Goal: Check status

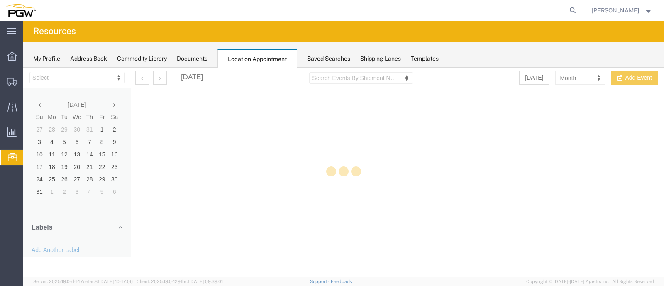
select select "28253"
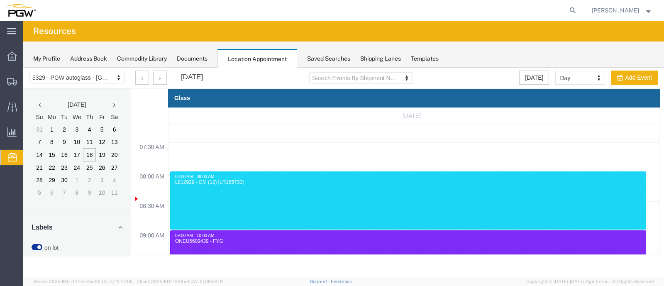
scroll to position [508, 0]
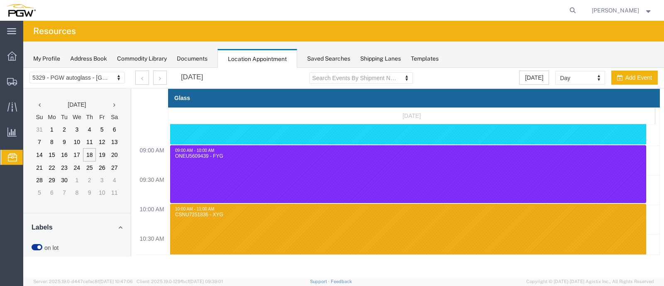
click at [599, 70] on div "[DATE] Search Events By Shipment Number Clear Filter [DATE] Day Month Week Day …" at bounding box center [396, 78] width 535 height 21
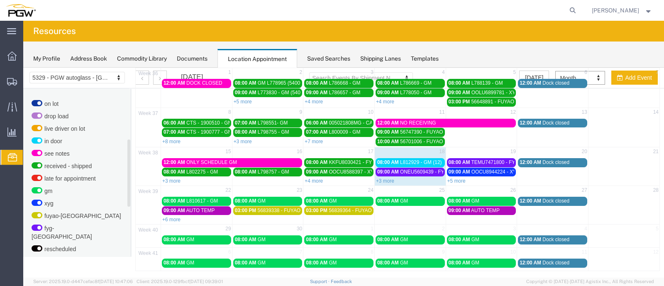
scroll to position [288, 0]
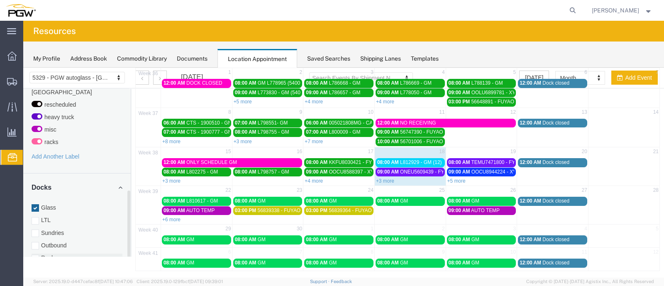
click at [35, 255] on div at bounding box center [35, 258] width 7 height 7
click at [23, 68] on input "Racks" at bounding box center [23, 68] width 0 height 0
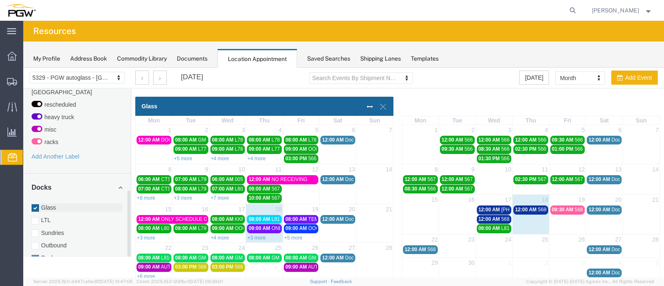
click at [37, 204] on div at bounding box center [35, 207] width 7 height 7
click at [23, 68] on input "Glass" at bounding box center [23, 68] width 0 height 0
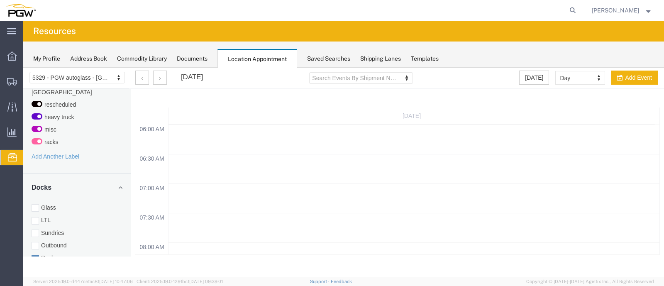
scroll to position [423, 0]
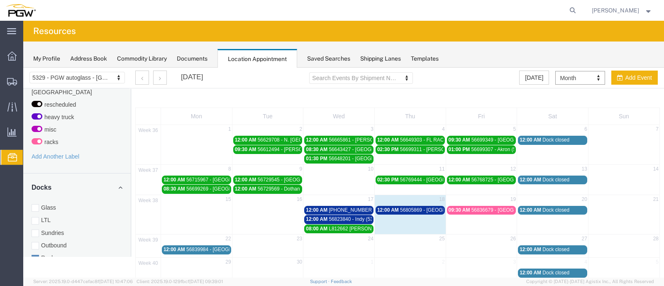
click at [473, 209] on span "56836679 - [GEOGRAPHIC_DATA]" at bounding box center [510, 210] width 78 height 6
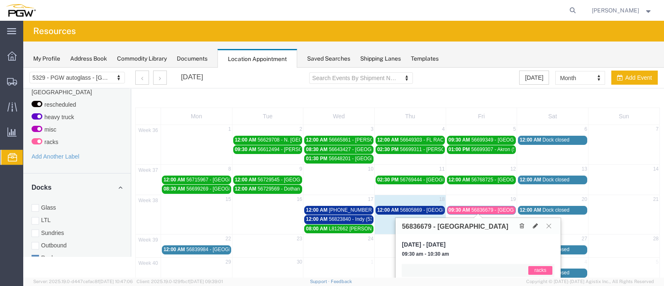
click at [545, 222] on button at bounding box center [548, 226] width 11 height 8
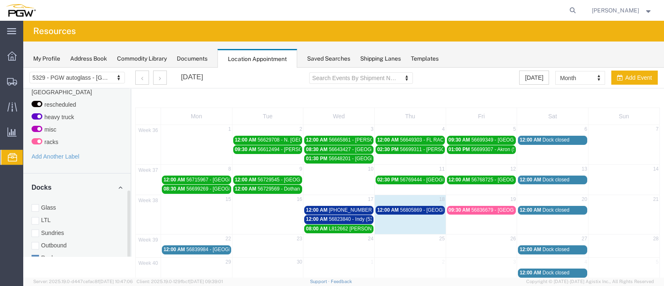
drag, startPoint x: 38, startPoint y: 200, endPoint x: 29, endPoint y: 262, distance: 62.9
click at [38, 204] on div at bounding box center [35, 207] width 7 height 7
click at [23, 68] on input "Glass" at bounding box center [23, 68] width 0 height 0
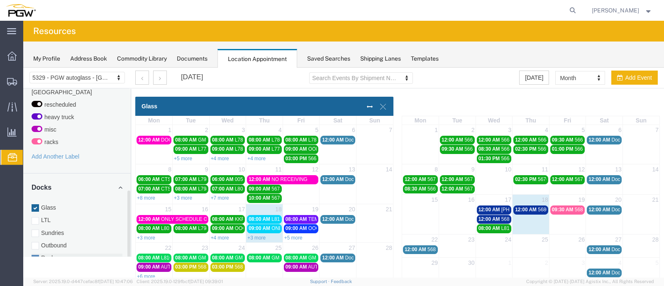
click at [36, 255] on div at bounding box center [35, 258] width 7 height 7
click at [23, 68] on input "Racks" at bounding box center [23, 68] width 0 height 0
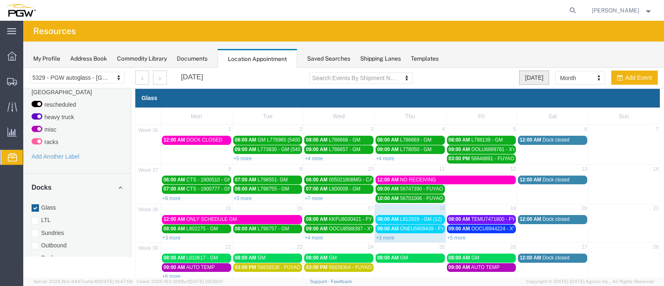
click at [535, 77] on button "[DATE]" at bounding box center [534, 78] width 30 height 14
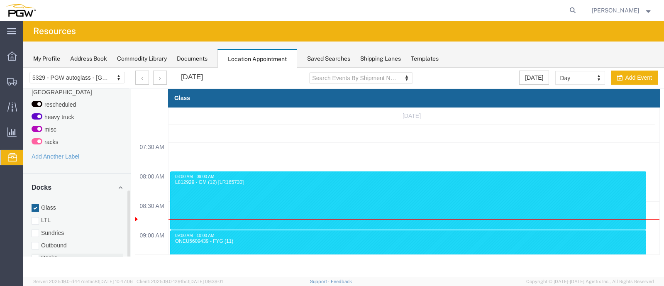
click at [39, 254] on label "Racks" at bounding box center [77, 258] width 91 height 8
click at [23, 68] on input "Racks" at bounding box center [23, 68] width 0 height 0
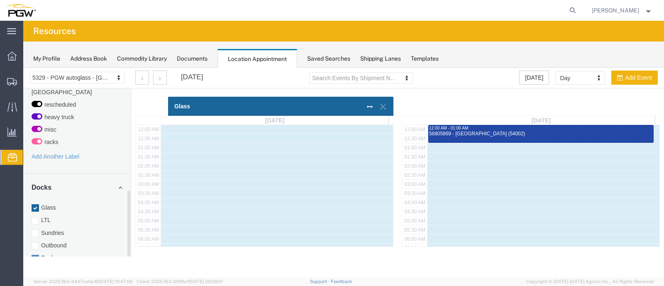
scroll to position [296, 0]
click at [35, 203] on div "Glass LTL Sundries Outbound Racks" at bounding box center [77, 232] width 91 height 59
click at [36, 204] on div at bounding box center [35, 207] width 7 height 7
click at [23, 68] on input "Glass" at bounding box center [23, 68] width 0 height 0
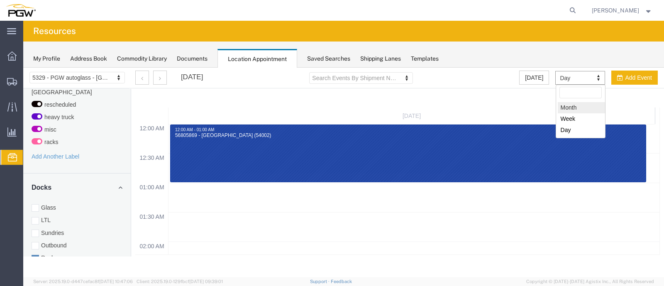
select select "month"
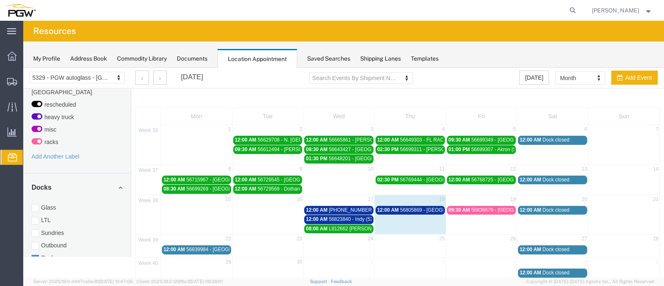
drag, startPoint x: 334, startPoint y: 216, endPoint x: 348, endPoint y: 199, distance: 21.8
click at [336, 263] on td "1" at bounding box center [338, 263] width 71 height 10
select select "3"
select select
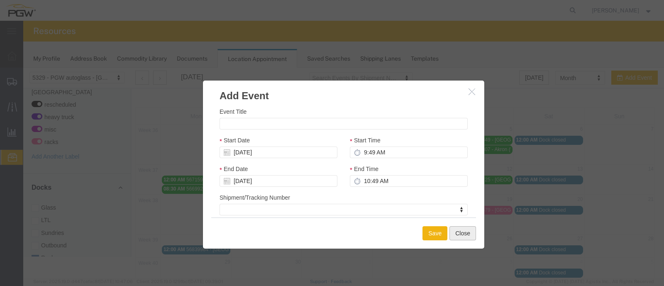
click at [456, 233] on button "Close" at bounding box center [462, 233] width 27 height 14
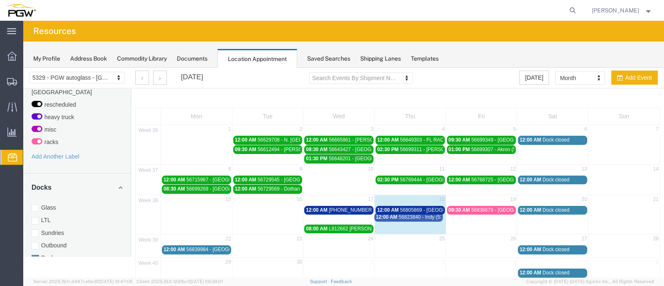
drag, startPoint x: 331, startPoint y: 217, endPoint x: 403, endPoint y: 216, distance: 71.4
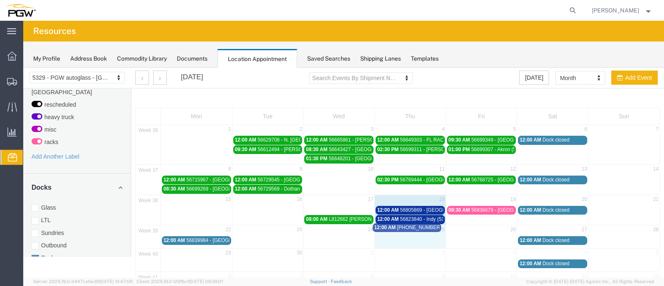
drag, startPoint x: 337, startPoint y: 208, endPoint x: 407, endPoint y: 227, distance: 72.2
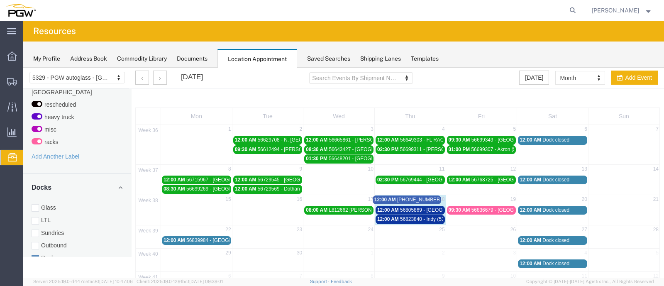
drag, startPoint x: 398, startPoint y: 236, endPoint x: 398, endPoint y: 197, distance: 39.0
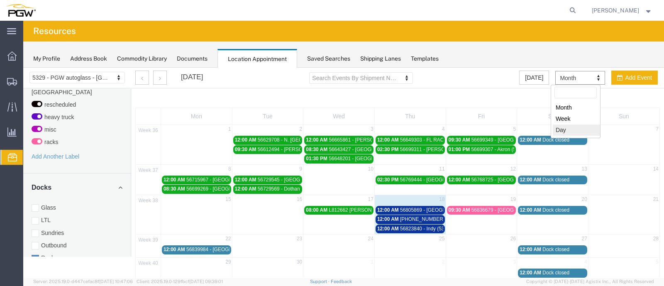
click at [571, 136] on div "Month Week Day" at bounding box center [576, 112] width 50 height 54
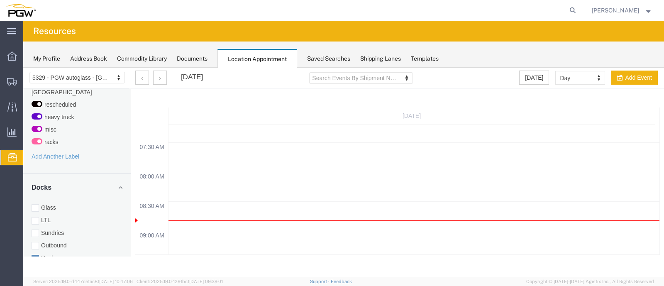
scroll to position [508, 0]
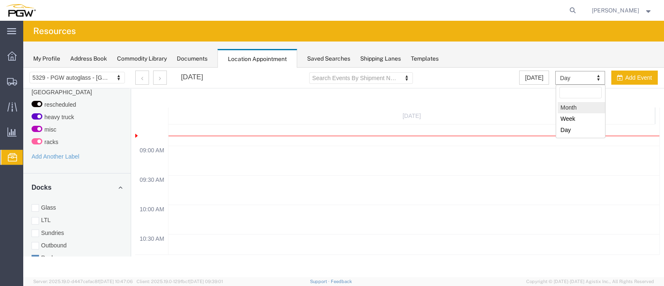
select select "month"
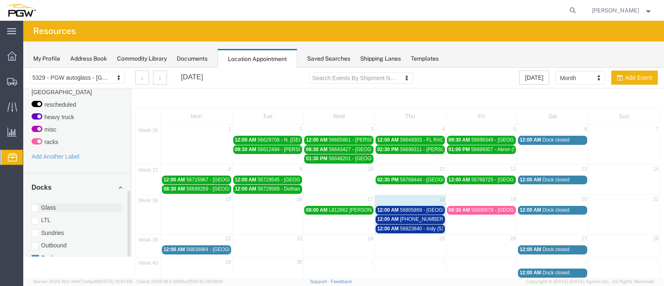
click at [39, 203] on label "Glass" at bounding box center [77, 207] width 91 height 8
click at [23, 68] on input "Glass" at bounding box center [23, 68] width 0 height 0
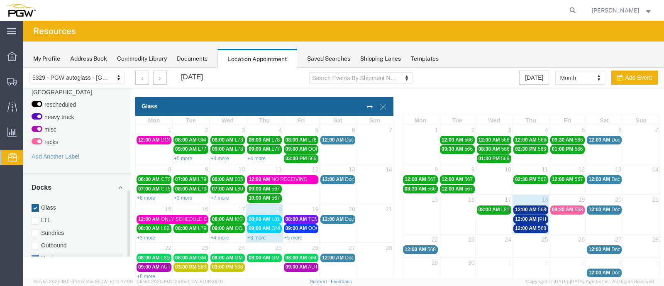
click at [35, 255] on div at bounding box center [35, 258] width 7 height 7
click at [23, 68] on input "Racks" at bounding box center [23, 68] width 0 height 0
